Goal: Information Seeking & Learning: Find specific fact

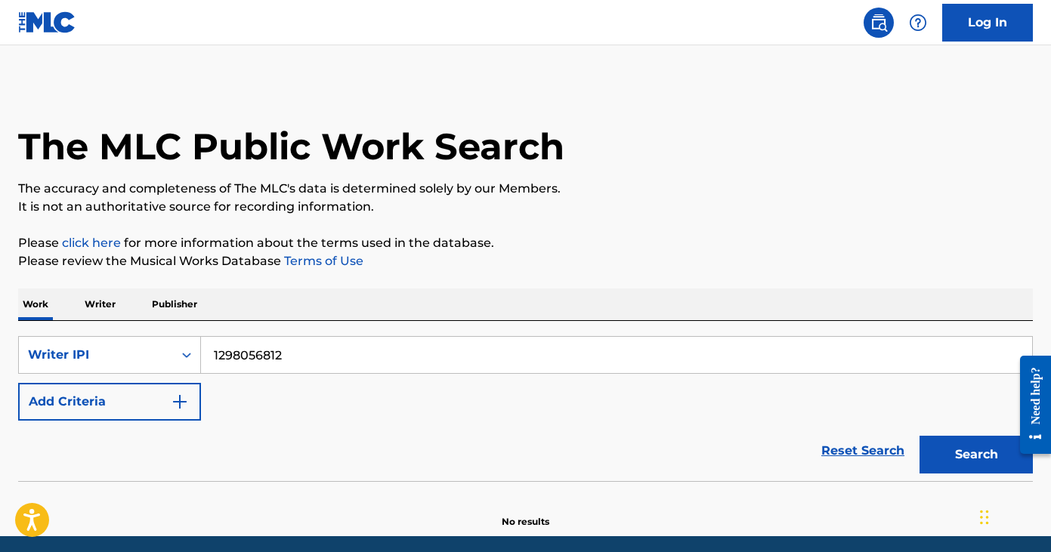
drag, startPoint x: 300, startPoint y: 356, endPoint x: 168, endPoint y: 333, distance: 133.4
click at [168, 333] on div "SearchWithCriteriacecacda6-9dfc-48bf-9dcb-8f9a3b4bc981 Writer IPI 1298056812 Ad…" at bounding box center [525, 401] width 1014 height 160
click at [919, 436] on button "Search" at bounding box center [975, 455] width 113 height 38
click at [215, 356] on input "838377988" at bounding box center [616, 355] width 831 height 36
type input "00838377988"
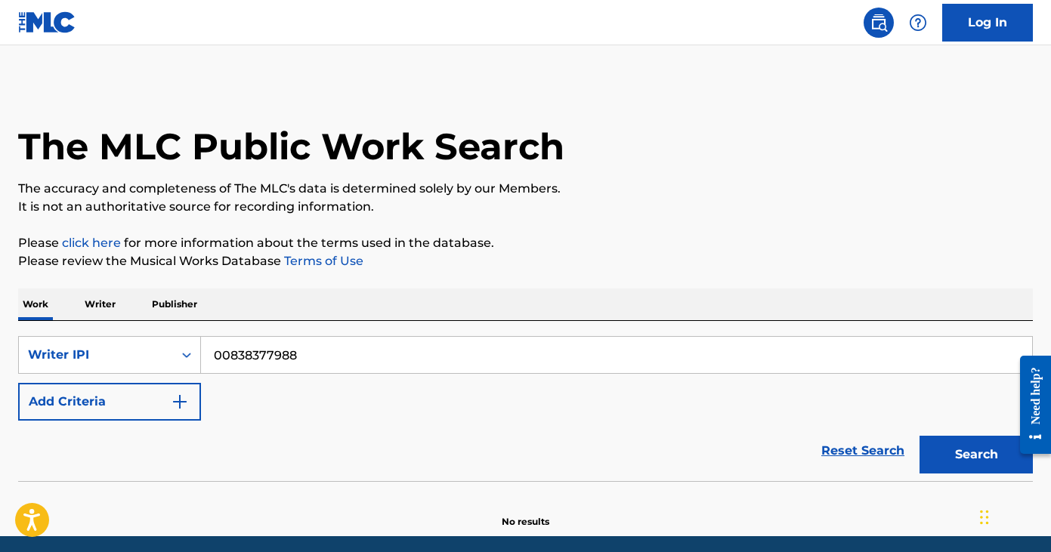
click at [919, 436] on button "Search" at bounding box center [975, 455] width 113 height 38
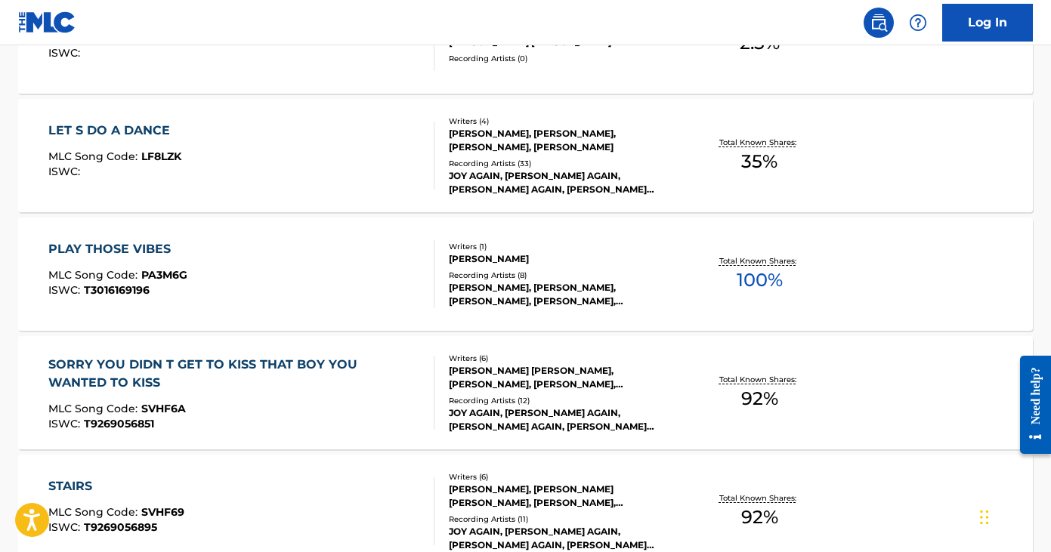
scroll to position [547, 0]
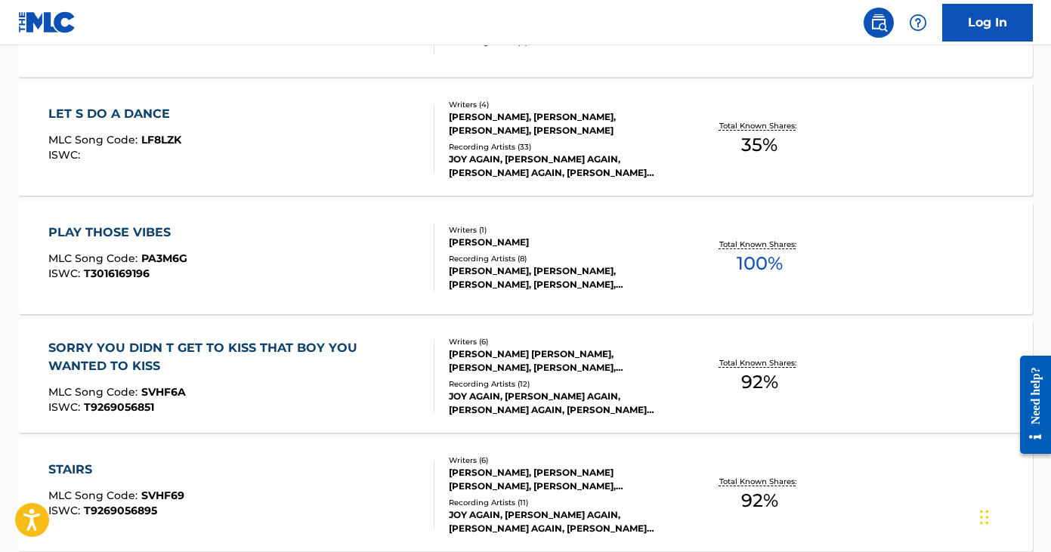
click at [296, 159] on div "LET S DO A DANCE MLC Song Code : LF8LZK ISWC :" at bounding box center [240, 139] width 385 height 68
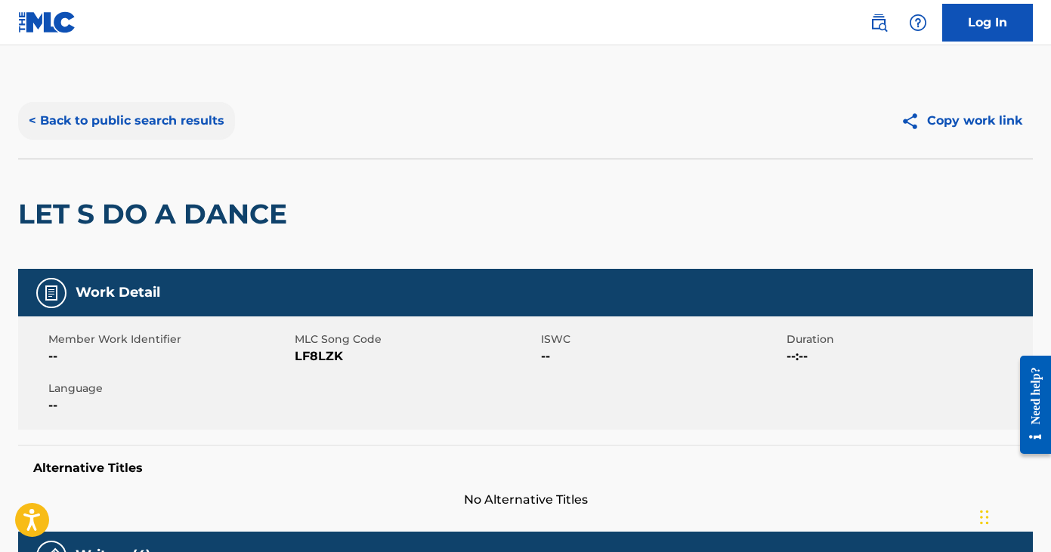
click at [151, 130] on button "< Back to public search results" at bounding box center [126, 121] width 217 height 38
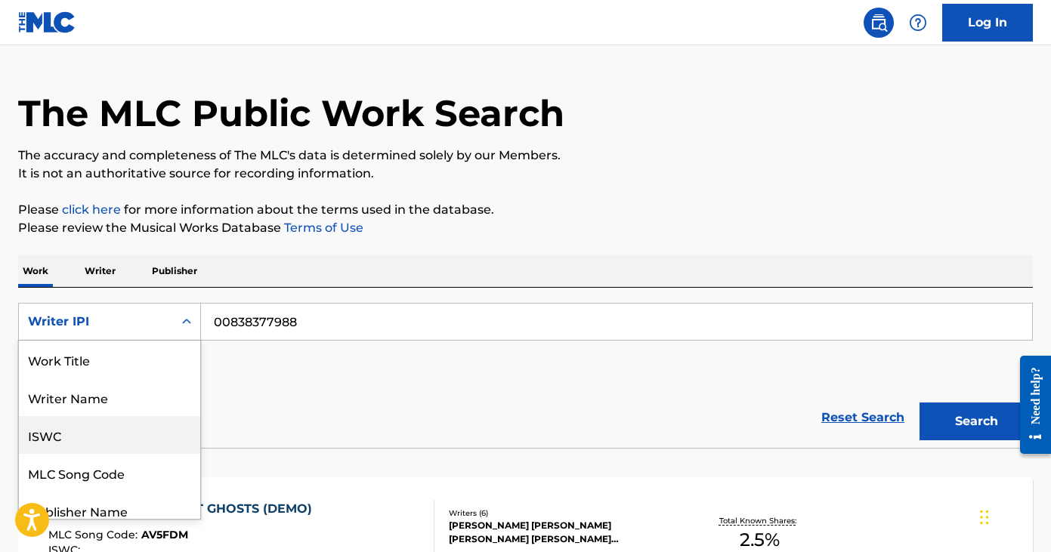
scroll to position [49, 0]
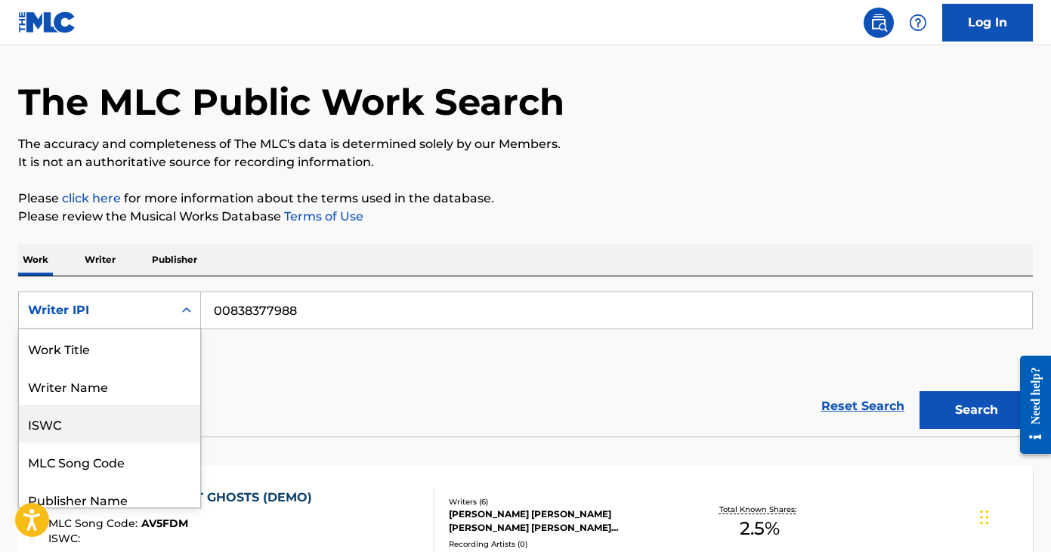
click at [152, 329] on div "ISWC, 3 of 8. 8 results available. Use Up and Down to choose options, press Ent…" at bounding box center [109, 311] width 183 height 38
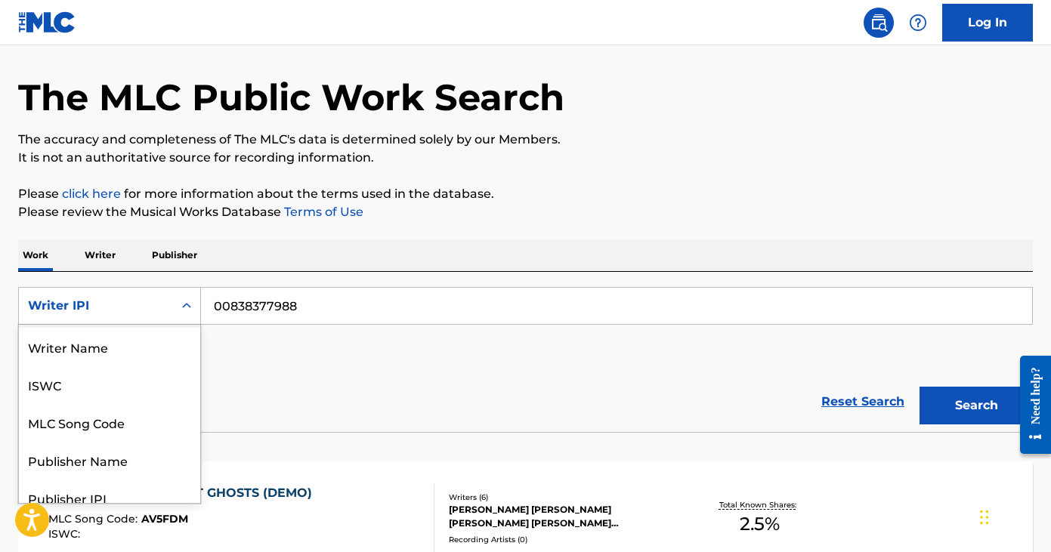
scroll to position [0, 0]
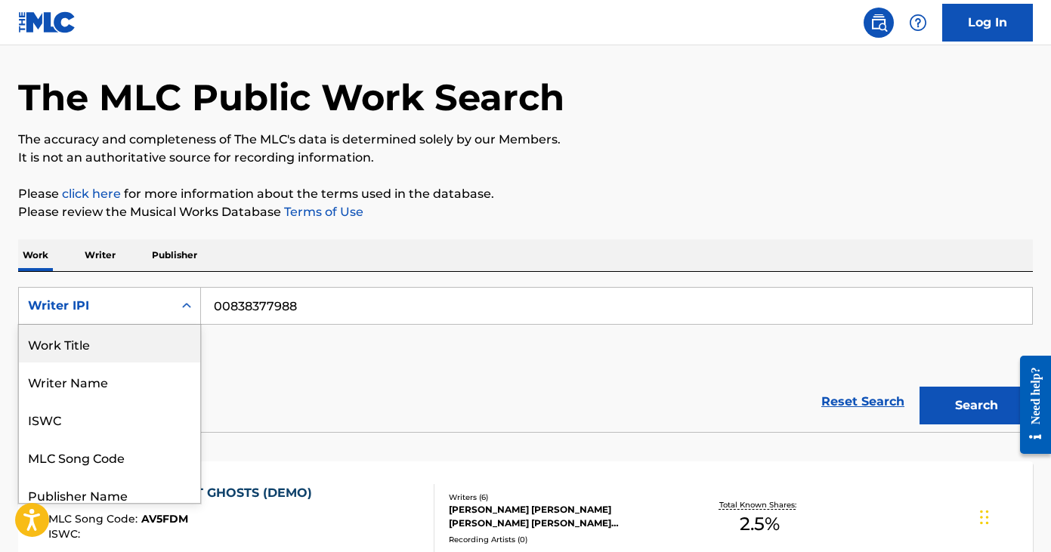
click at [140, 349] on div "Work Title" at bounding box center [109, 344] width 181 height 38
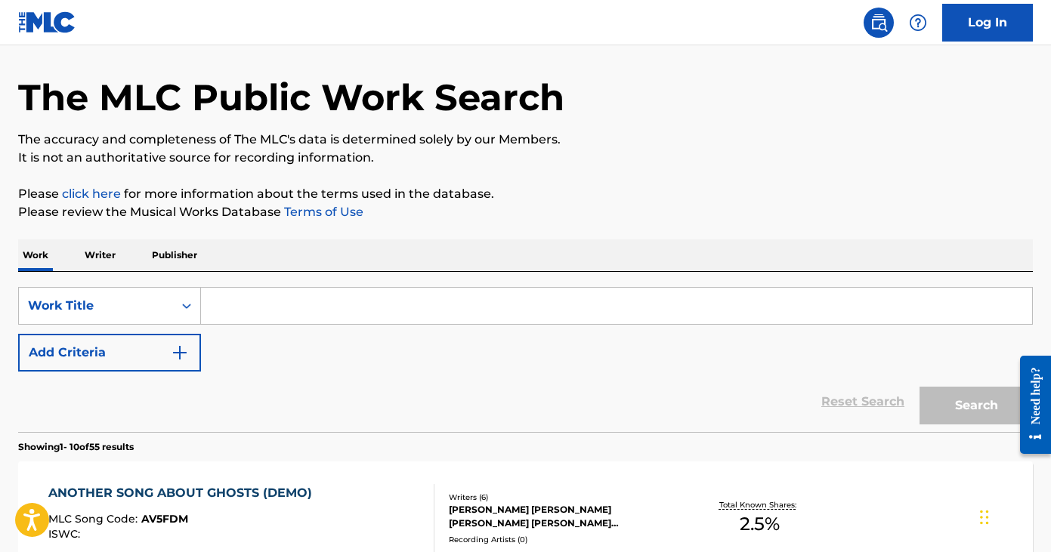
click at [286, 320] on input "Search Form" at bounding box center [616, 306] width 831 height 36
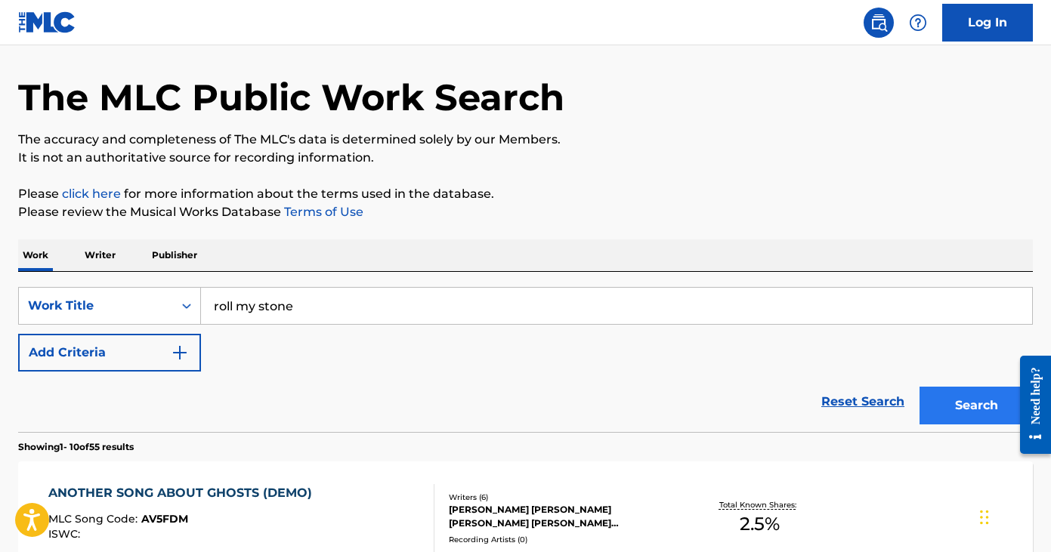
type input "roll my stone"
click at [1002, 410] on button "Search" at bounding box center [975, 406] width 113 height 38
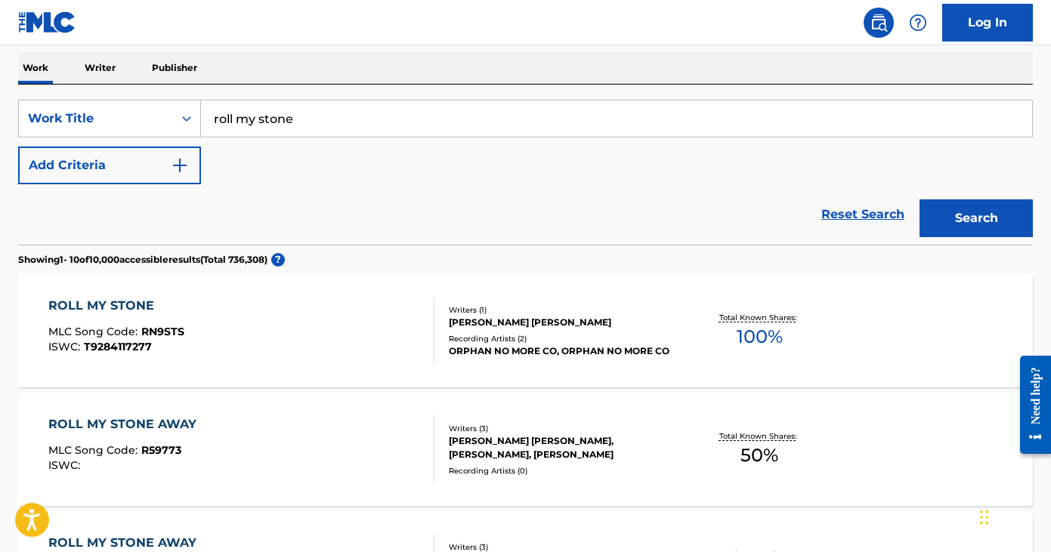
scroll to position [193, 0]
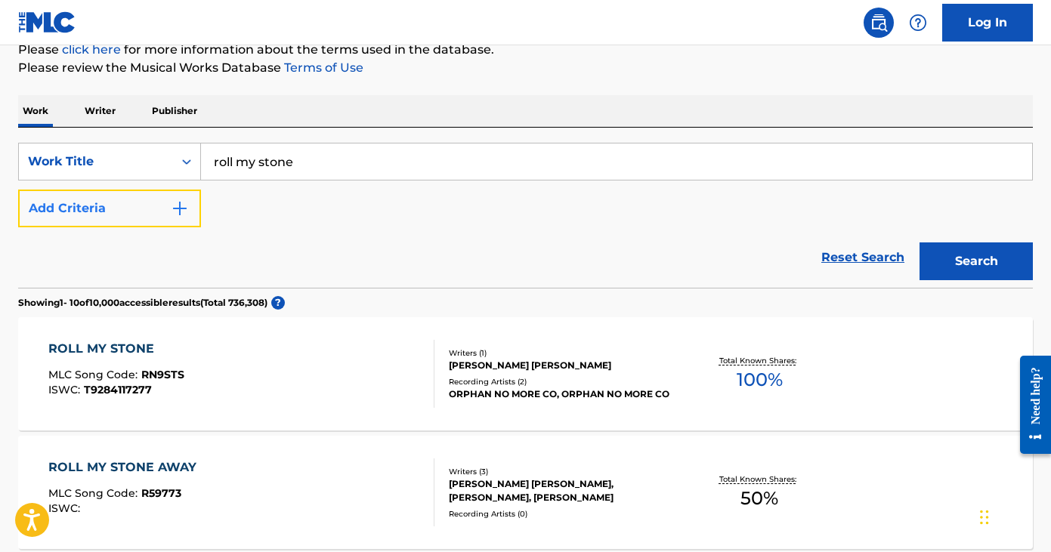
click at [128, 201] on button "Add Criteria" at bounding box center [109, 209] width 183 height 38
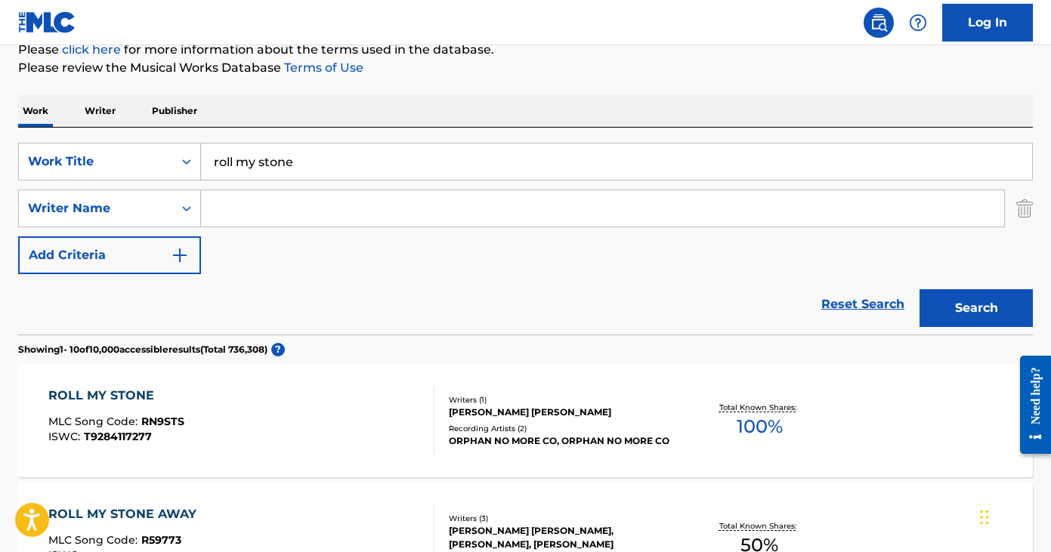
click at [249, 205] on input "Search Form" at bounding box center [602, 208] width 803 height 36
type input "jones"
click at [919, 289] on button "Search" at bounding box center [975, 308] width 113 height 38
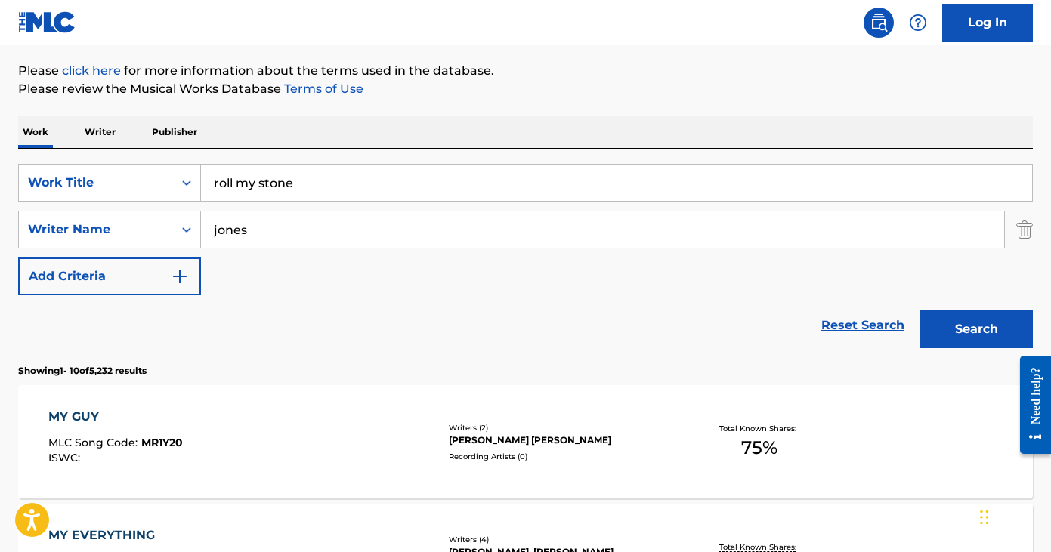
scroll to position [0, 0]
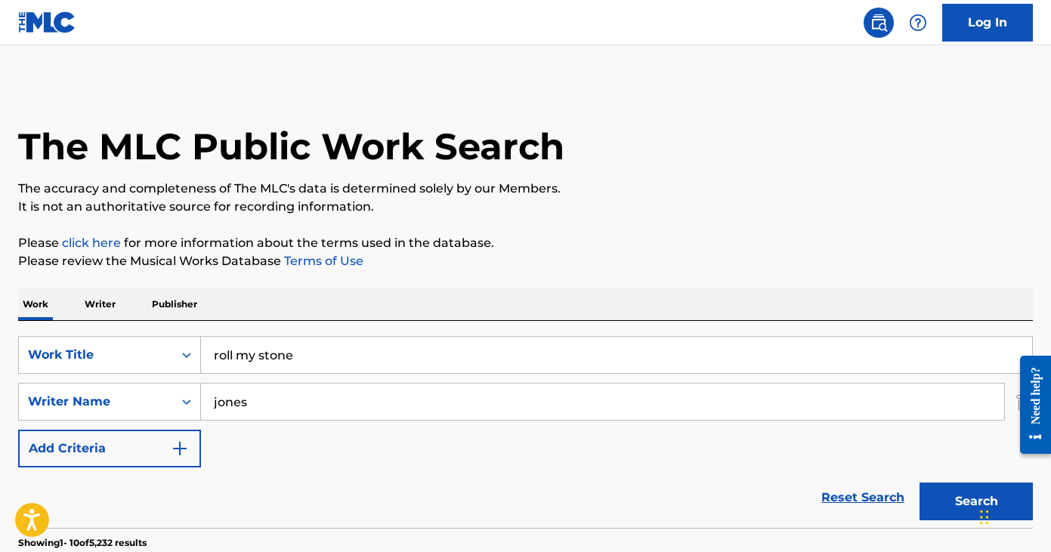
click at [1015, 403] on div at bounding box center [1029, 405] width 42 height 122
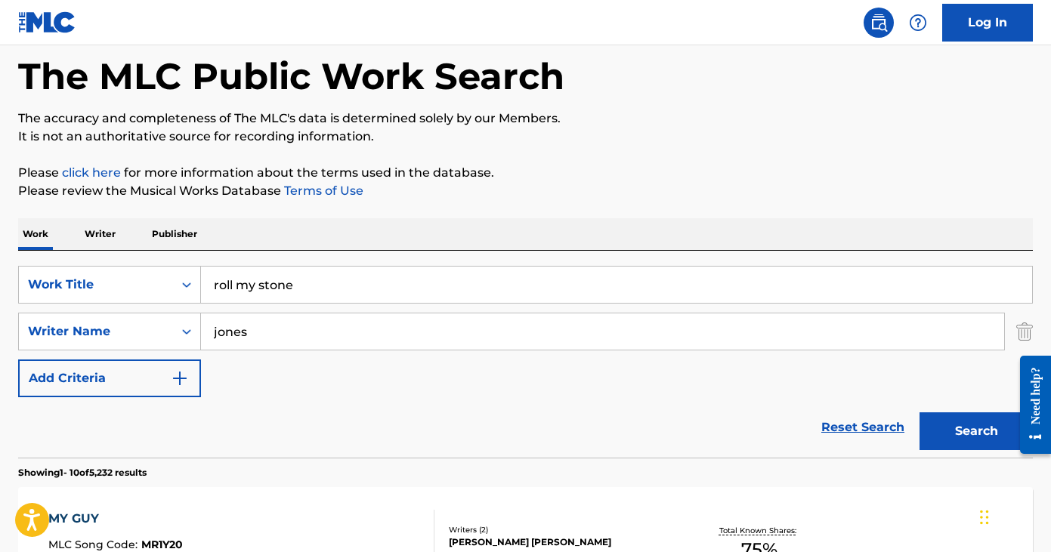
scroll to position [73, 0]
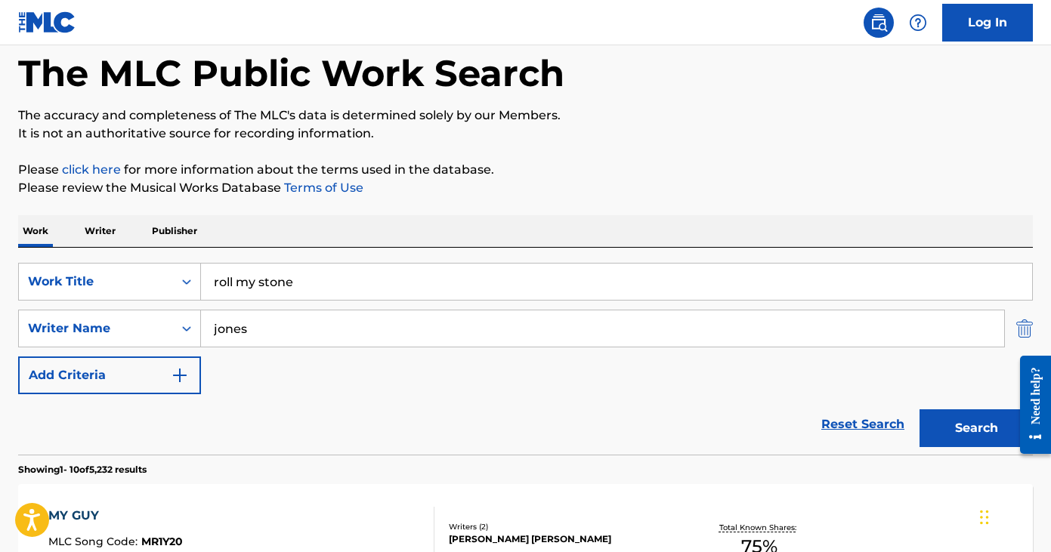
click at [1021, 315] on img "Search Form" at bounding box center [1024, 329] width 17 height 38
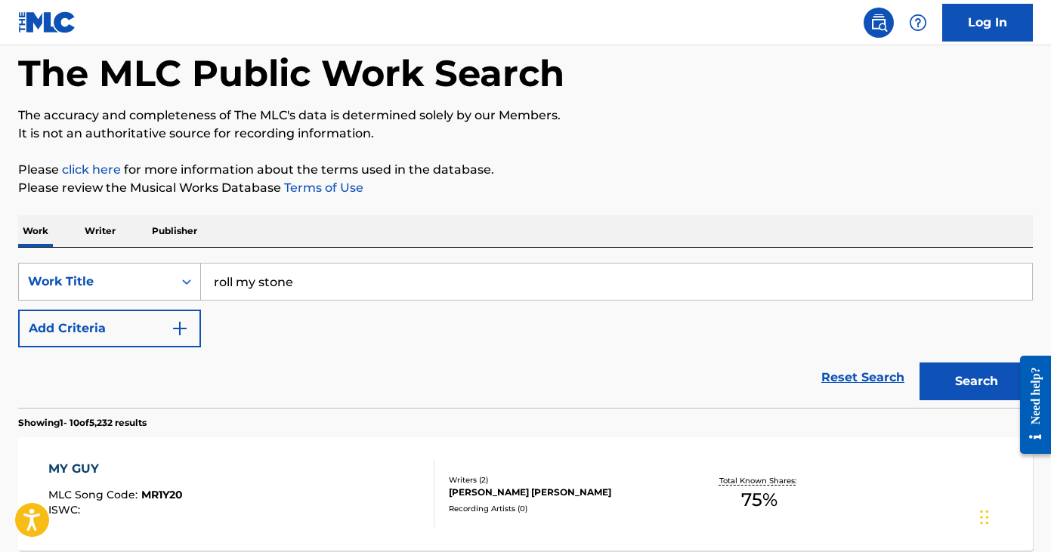
click at [172, 282] on div "Work Title" at bounding box center [96, 281] width 154 height 29
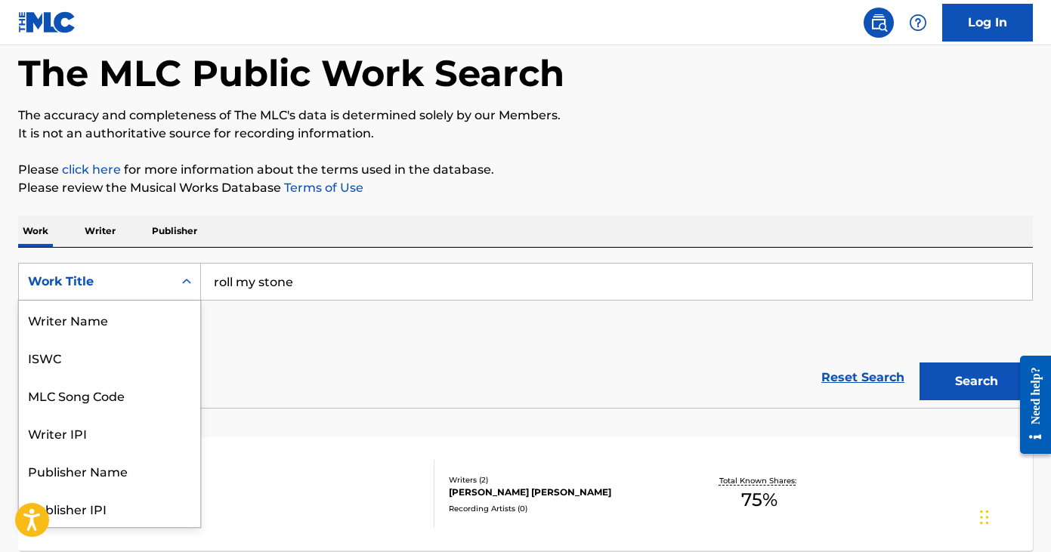
scroll to position [76, 0]
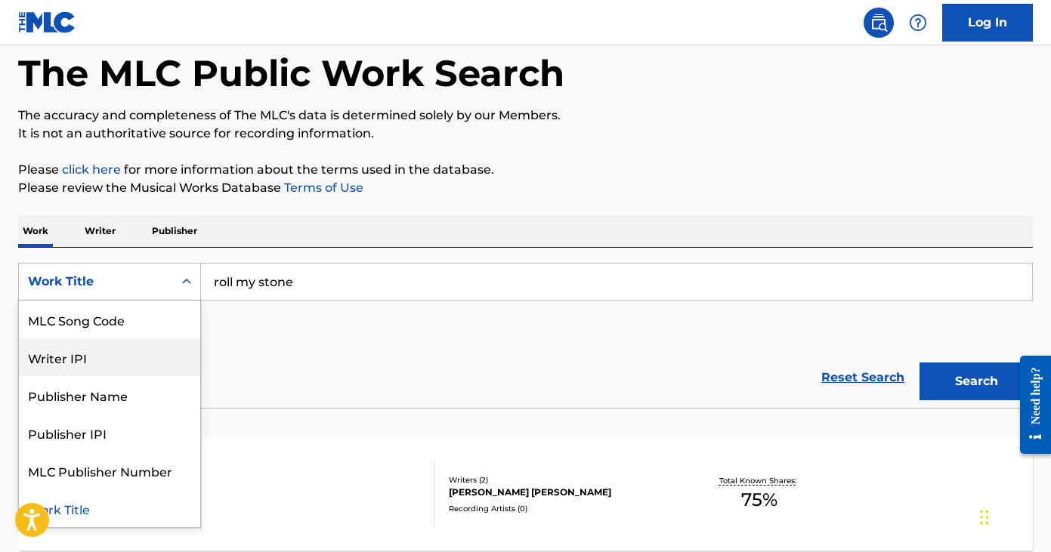
click at [156, 344] on div "Writer IPI" at bounding box center [109, 357] width 181 height 38
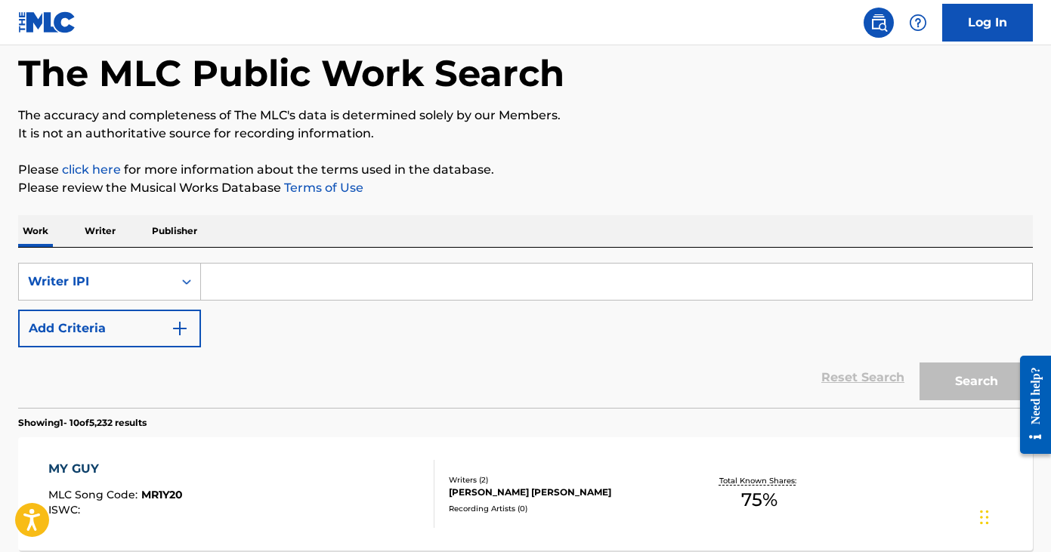
click at [279, 293] on input "Search Form" at bounding box center [616, 282] width 831 height 36
paste input "01052270105"
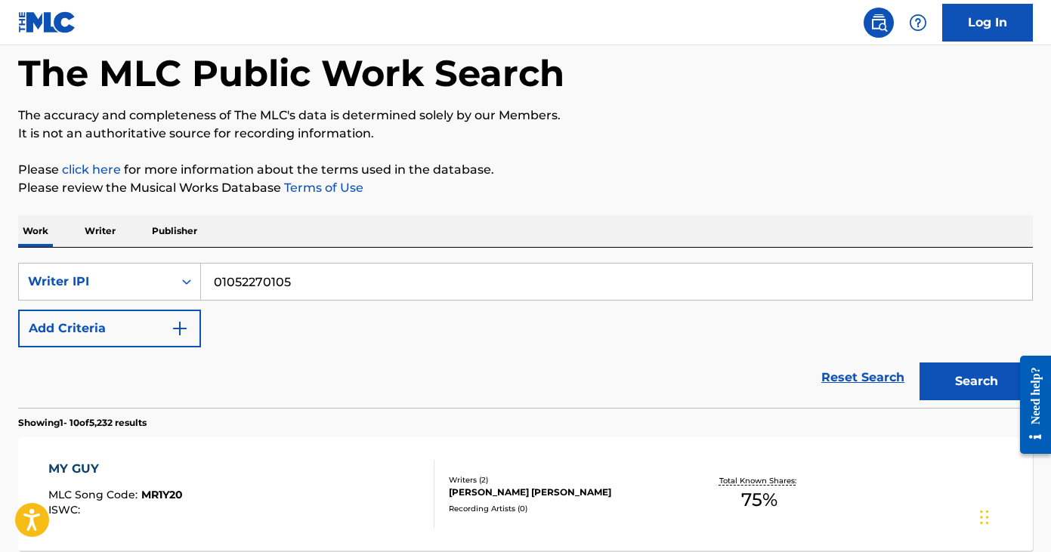
type input "01052270105"
click at [919, 363] on button "Search" at bounding box center [975, 382] width 113 height 38
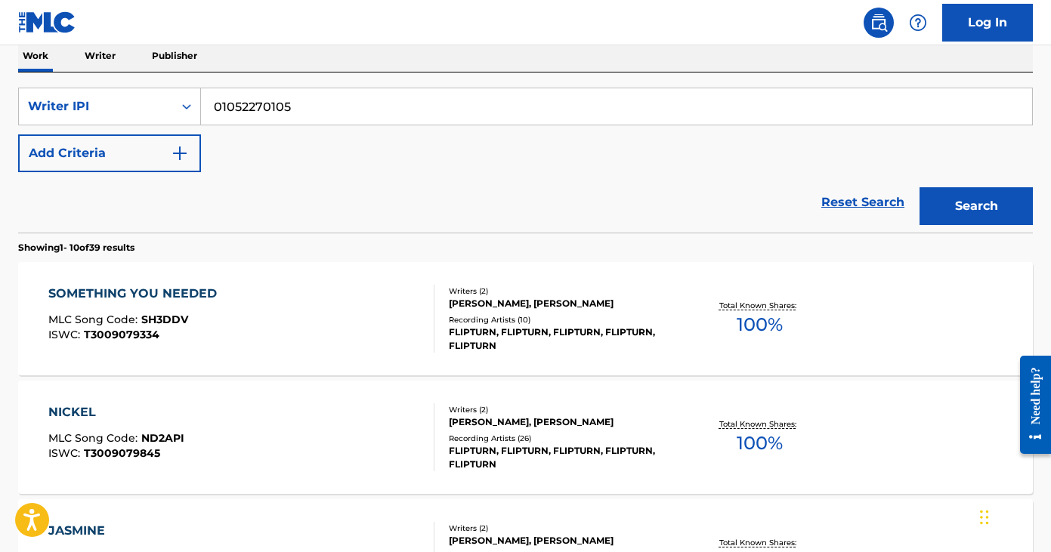
scroll to position [254, 0]
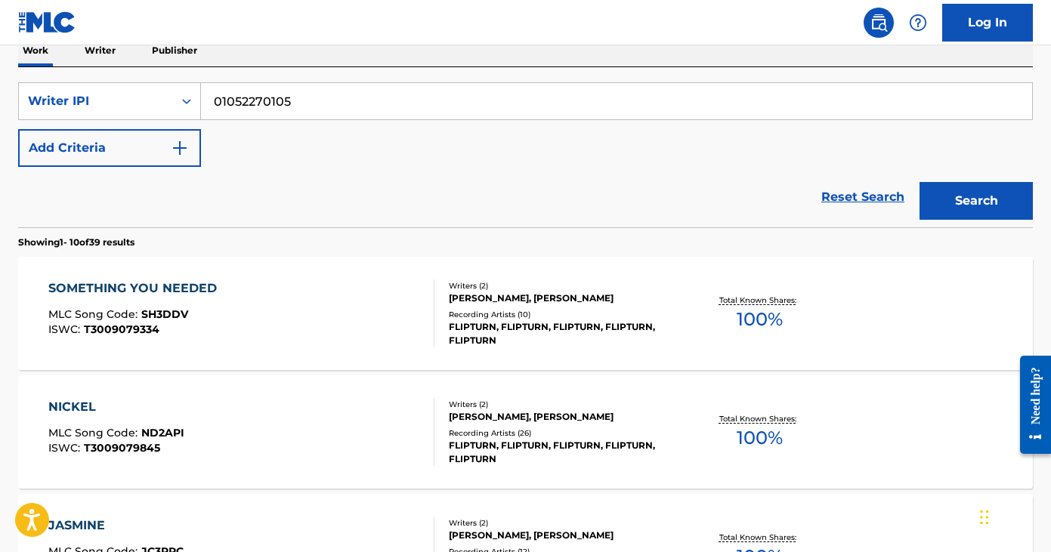
click at [282, 323] on div "SOMETHING YOU NEEDED MLC Song Code : SH3DDV ISWC : T3009079334" at bounding box center [240, 313] width 385 height 68
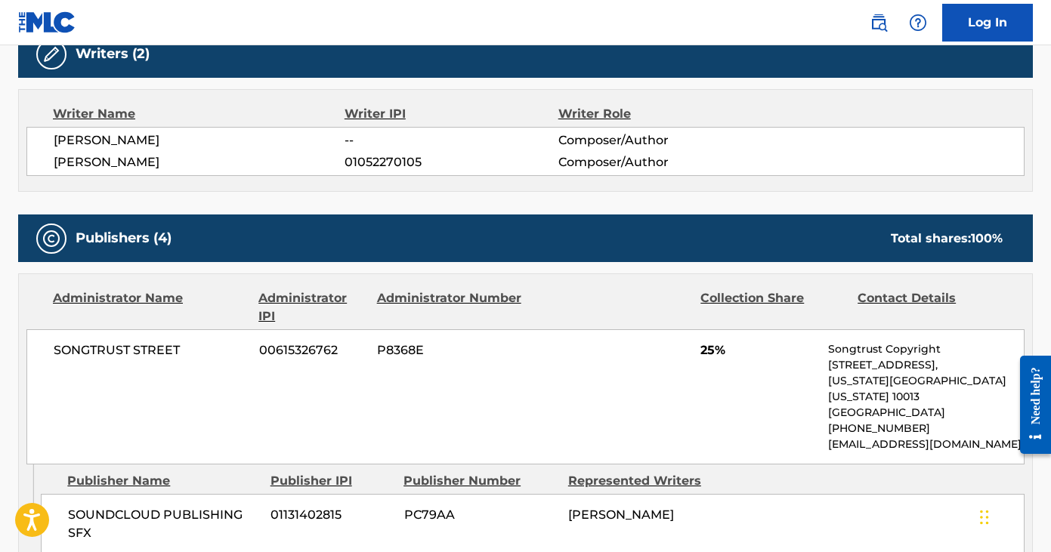
scroll to position [500, 0]
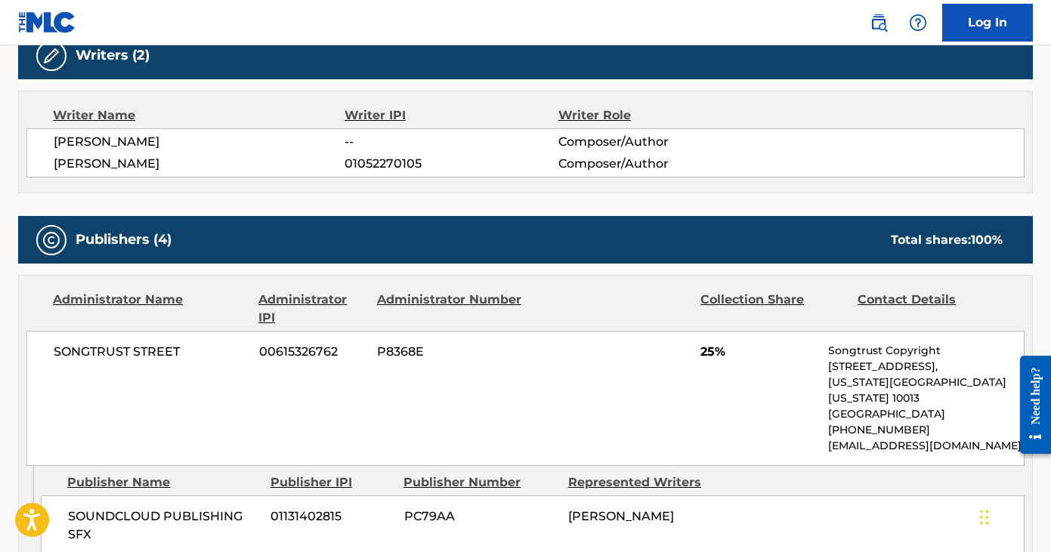
click at [125, 138] on span "[PERSON_NAME]" at bounding box center [199, 142] width 291 height 18
drag, startPoint x: 56, startPoint y: 142, endPoint x: 147, endPoint y: 139, distance: 90.7
click at [147, 139] on span "[PERSON_NAME]" at bounding box center [199, 142] width 291 height 18
copy span "[PERSON_NAME]"
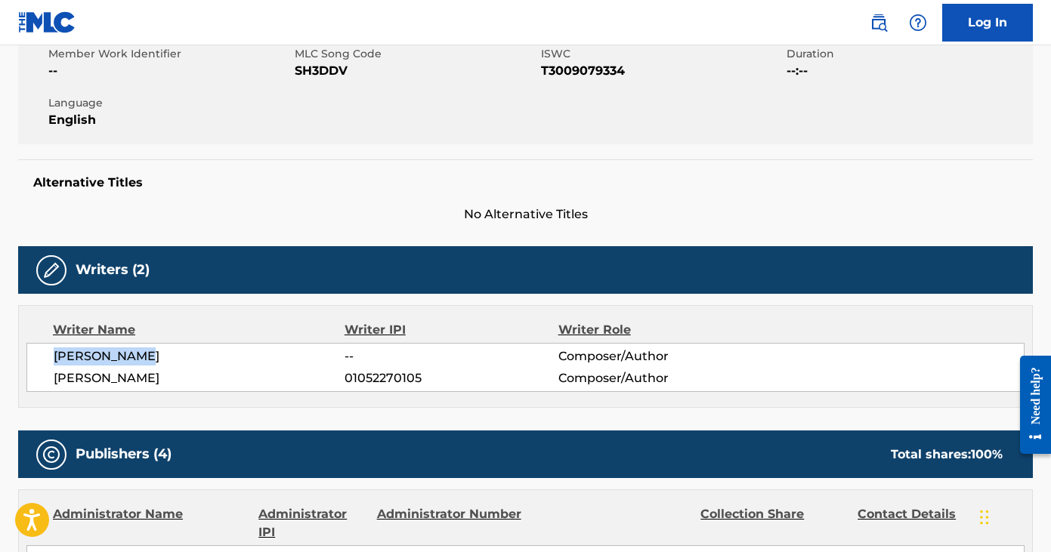
scroll to position [227, 0]
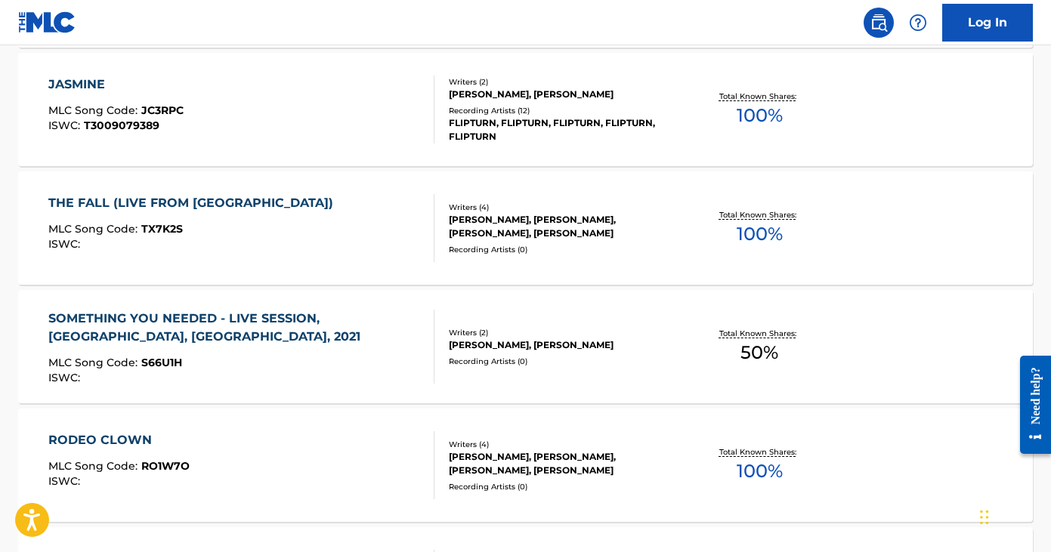
scroll to position [699, 0]
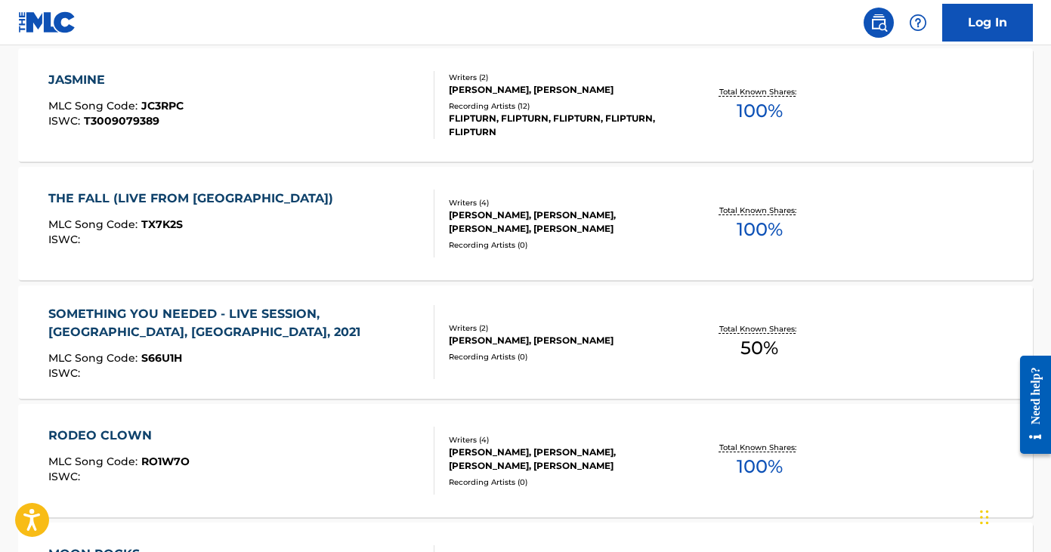
click at [289, 111] on div "JASMINE MLC Song Code : JC3RPC ISWC : T3009079389" at bounding box center [240, 105] width 385 height 68
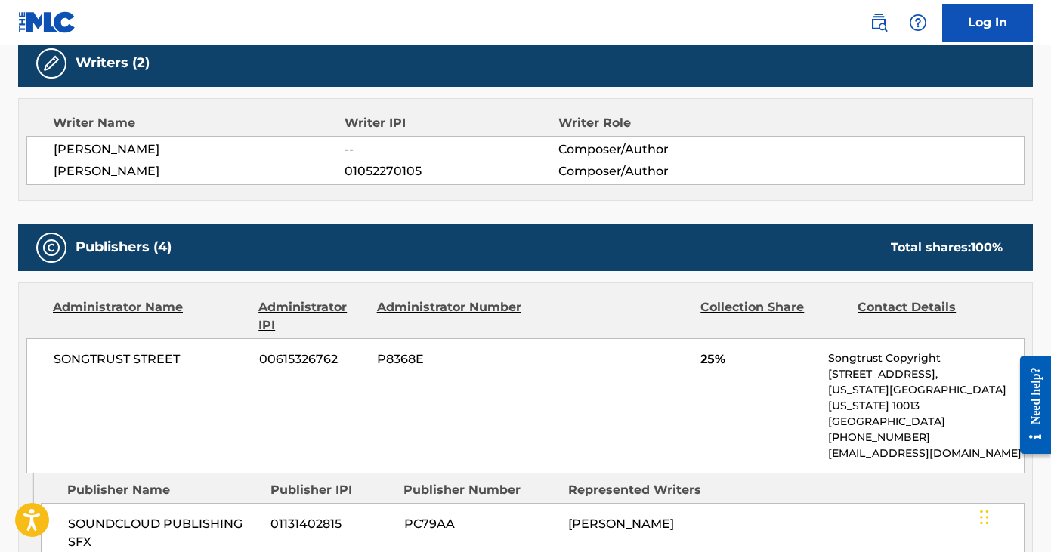
scroll to position [484, 0]
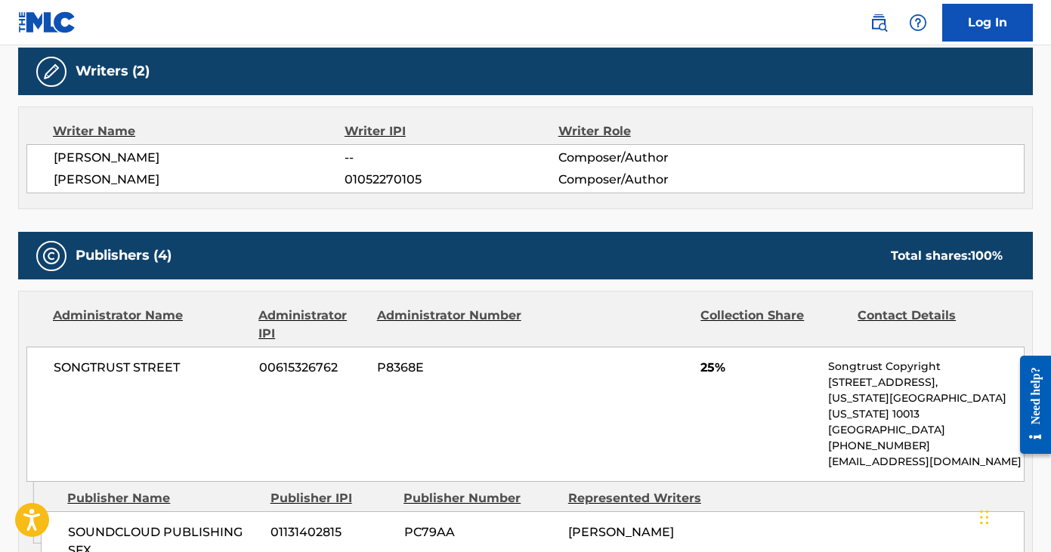
drag, startPoint x: 168, startPoint y: 176, endPoint x: 55, endPoint y: 179, distance: 112.6
click at [55, 179] on span "[PERSON_NAME]" at bounding box center [199, 180] width 291 height 18
copy span "[PERSON_NAME]"
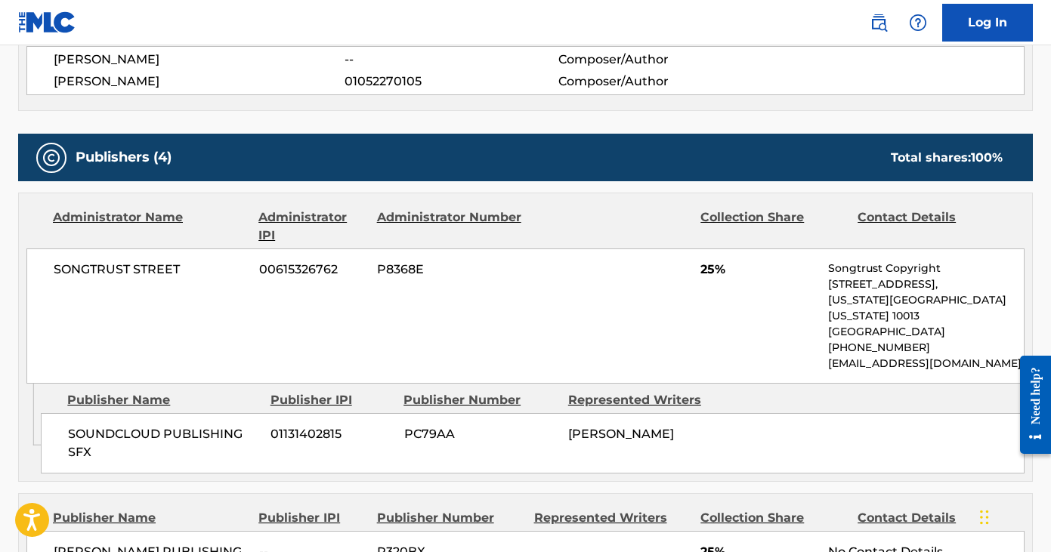
scroll to position [585, 0]
